Goal: Information Seeking & Learning: Find contact information

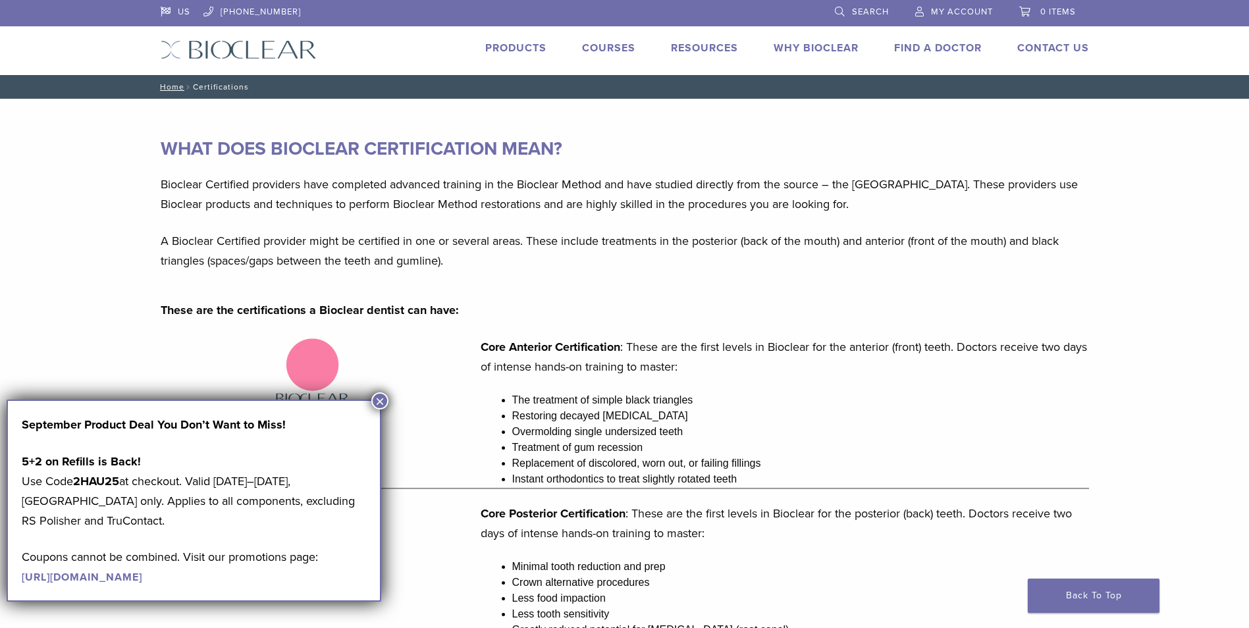
drag, startPoint x: 380, startPoint y: 399, endPoint x: 431, endPoint y: 398, distance: 51.4
click at [379, 400] on button "×" at bounding box center [379, 400] width 17 height 17
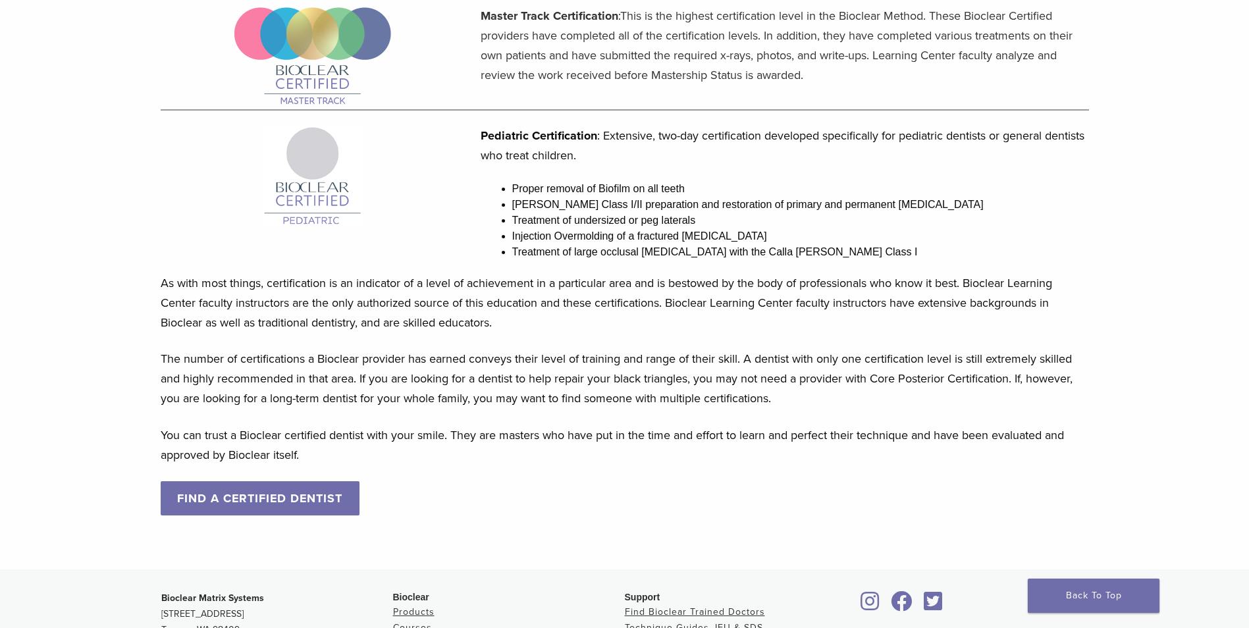
scroll to position [988, 0]
click at [308, 504] on link "FIND A CERTIFIED DENTIST" at bounding box center [261, 498] width 200 height 34
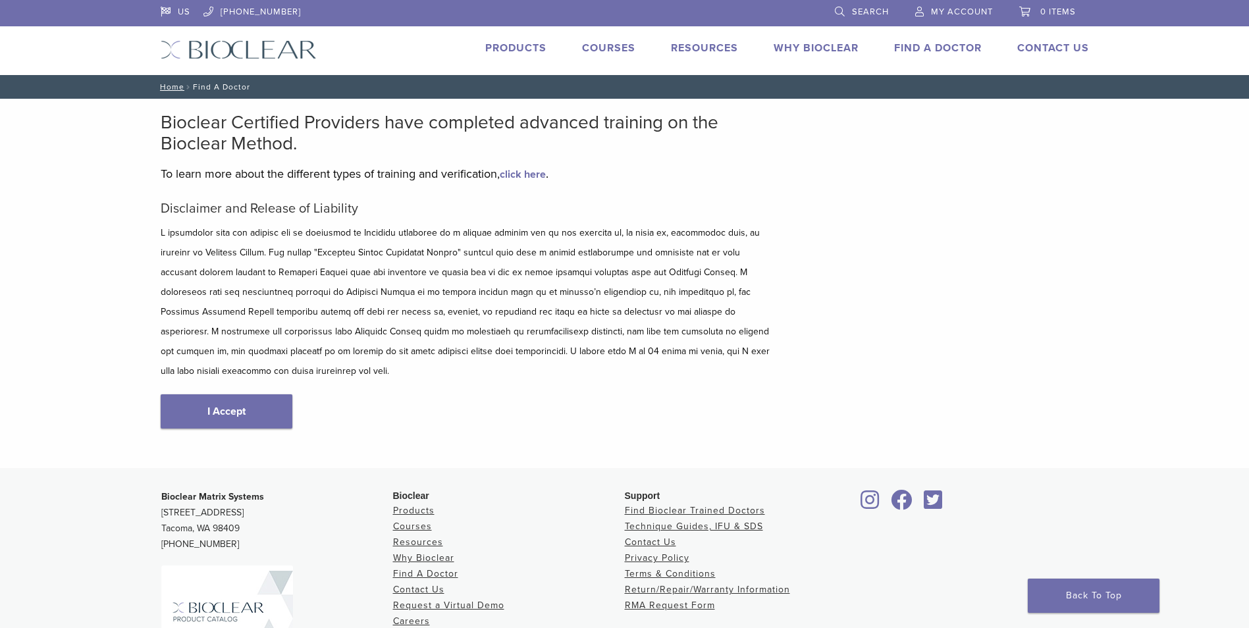
click at [236, 401] on link "I Accept" at bounding box center [227, 411] width 132 height 34
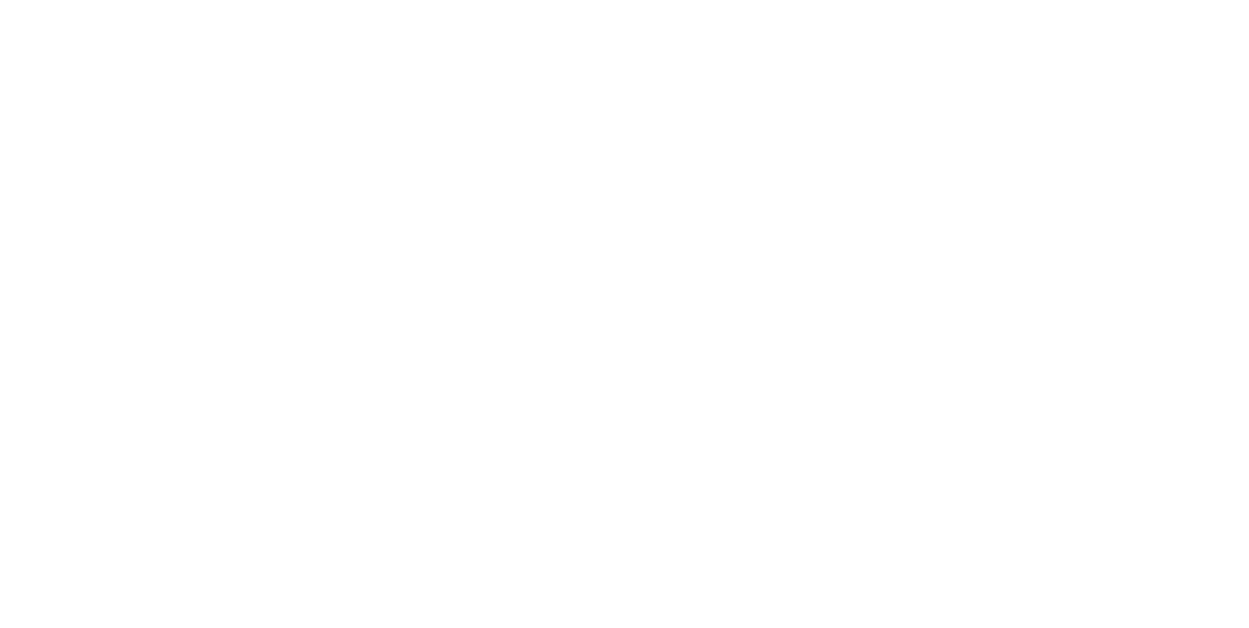
scroll to position [132, 0]
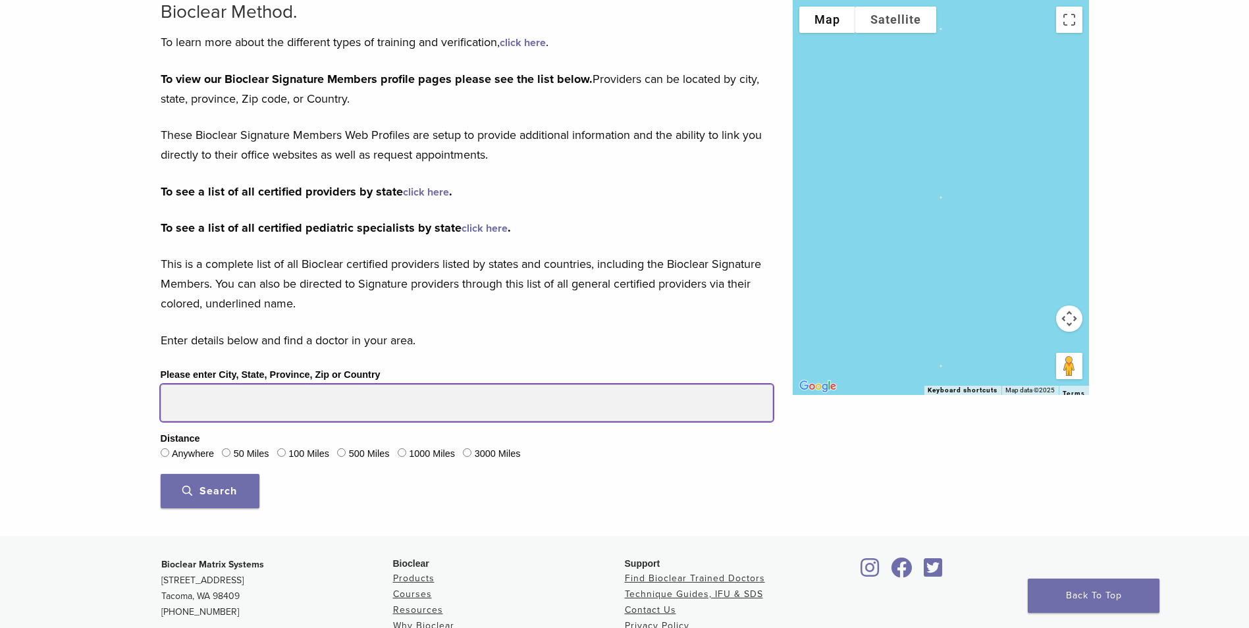
click at [238, 402] on input "Please enter City, State, Province, Zip or Country" at bounding box center [467, 403] width 612 height 37
type input "*****"
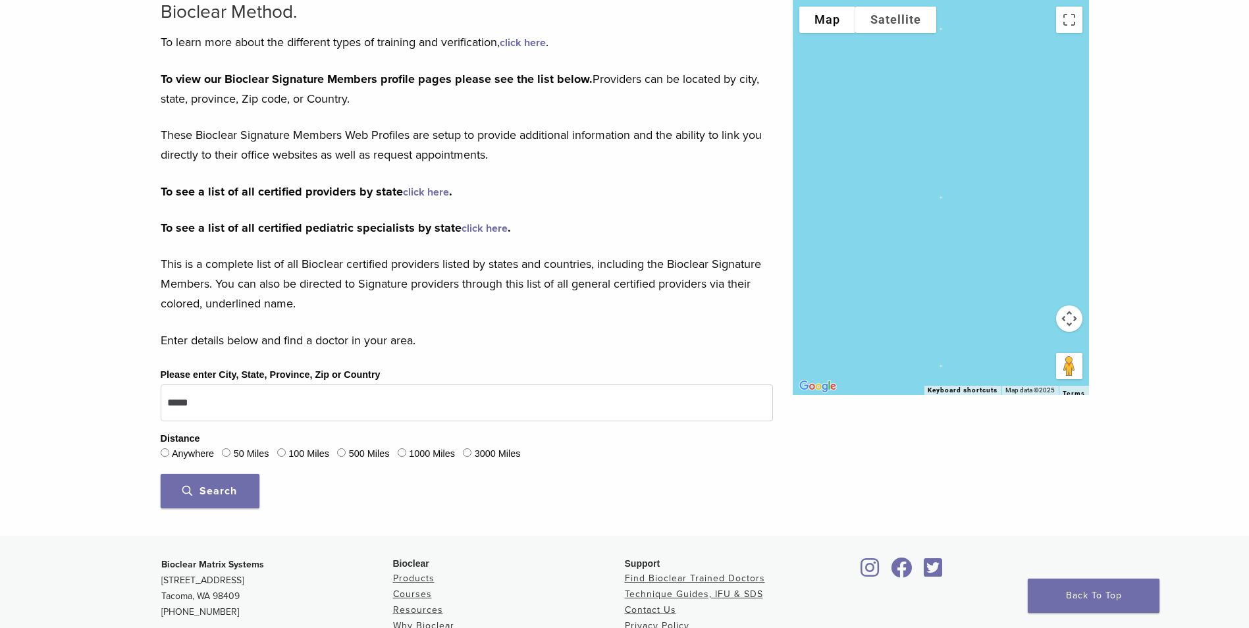
click at [234, 486] on span "Search" at bounding box center [209, 491] width 55 height 13
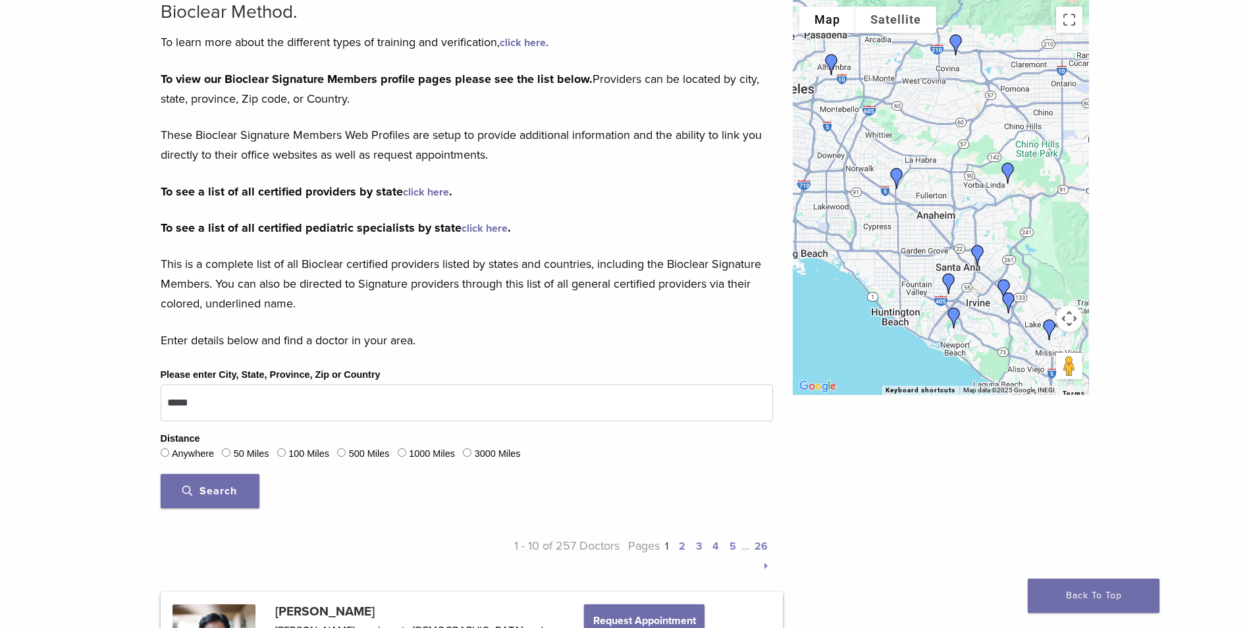
click at [223, 492] on span "Search" at bounding box center [209, 491] width 55 height 13
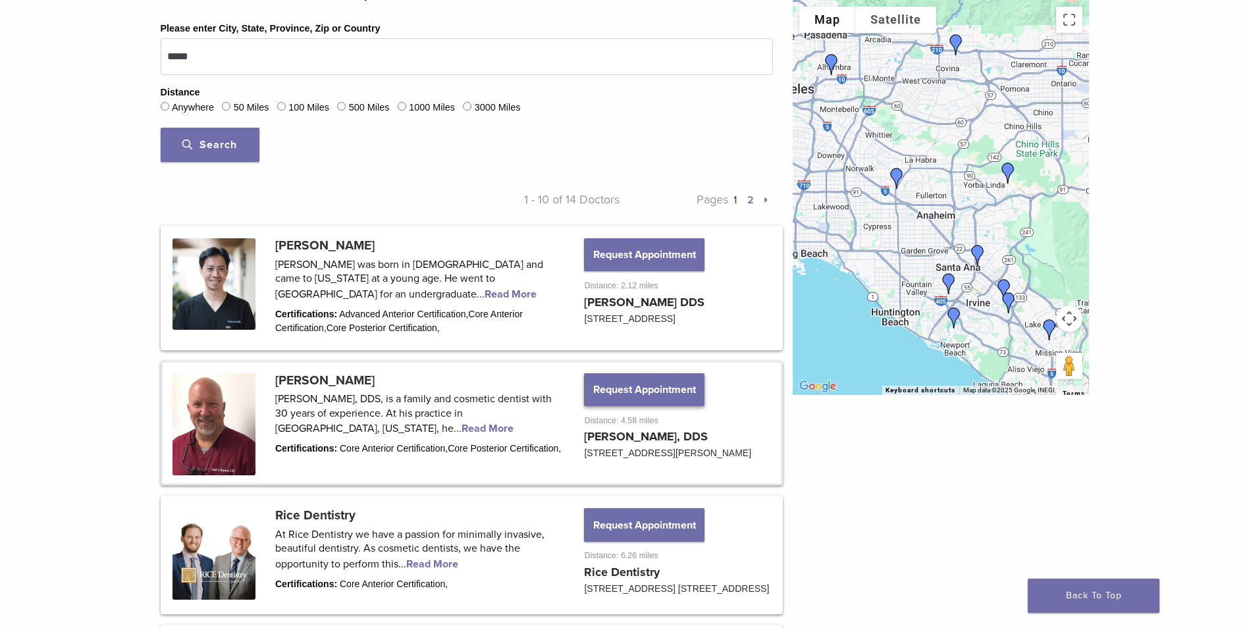
scroll to position [593, 0]
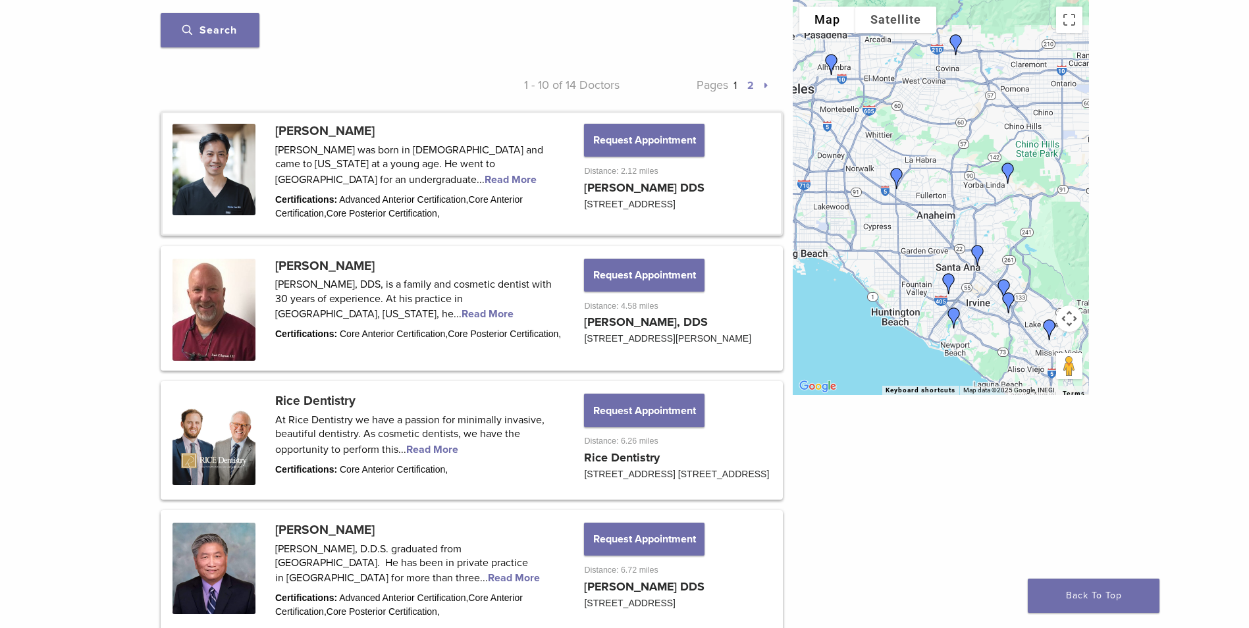
click at [329, 134] on link at bounding box center [472, 173] width 618 height 120
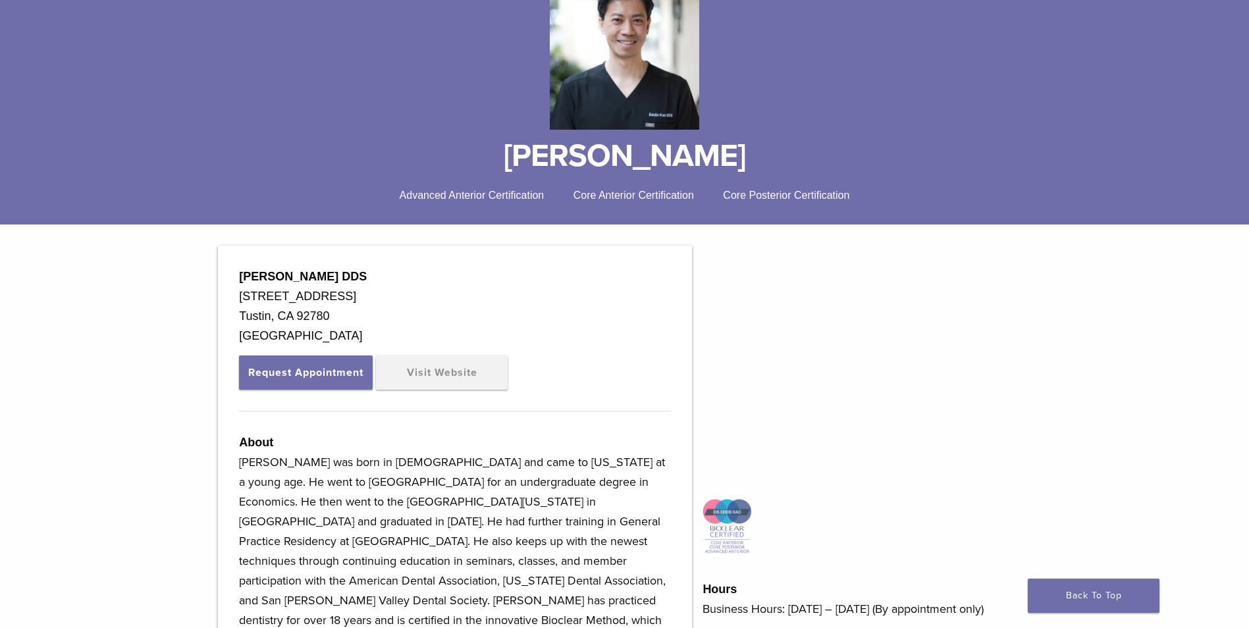
scroll to position [198, 0]
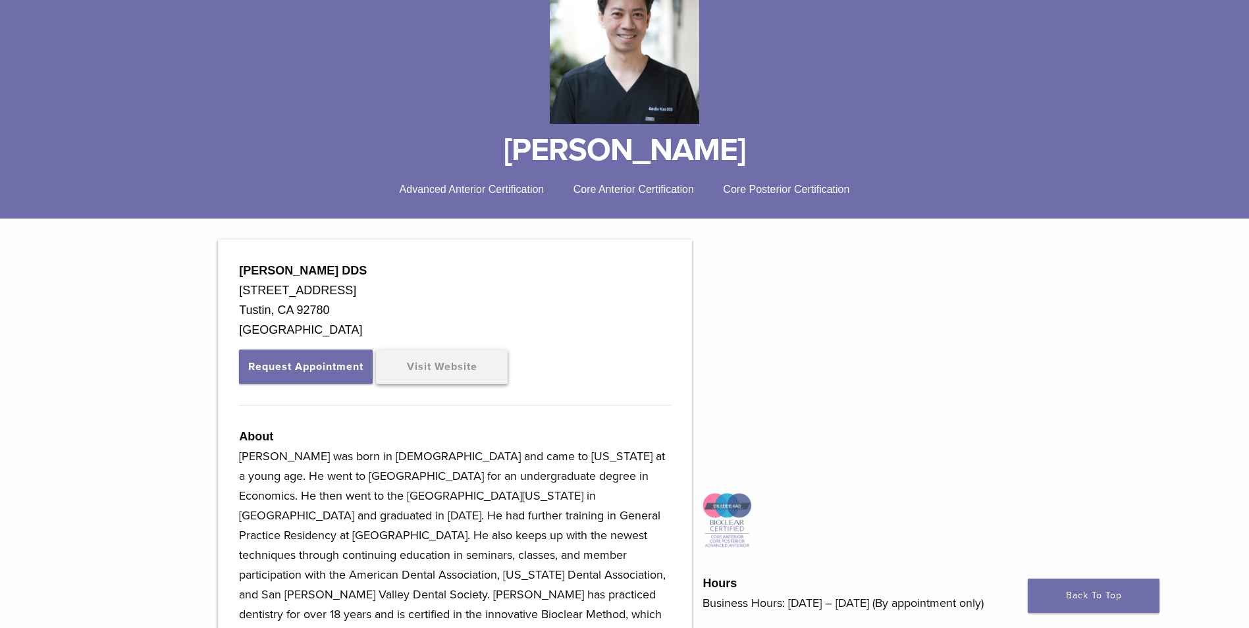
click at [460, 365] on link "Visit Website" at bounding box center [442, 367] width 132 height 34
